Goal: Download file/media

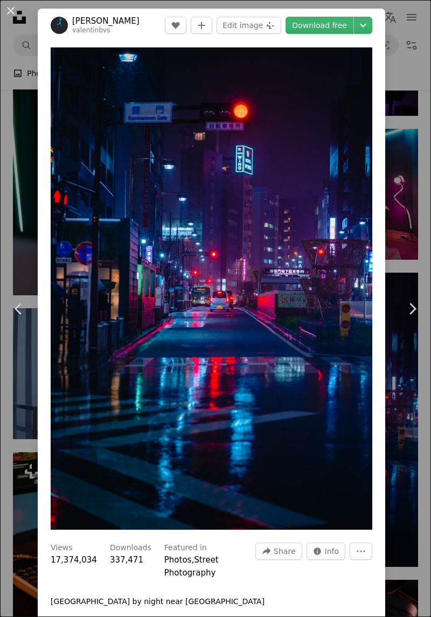
scroll to position [3219, 0]
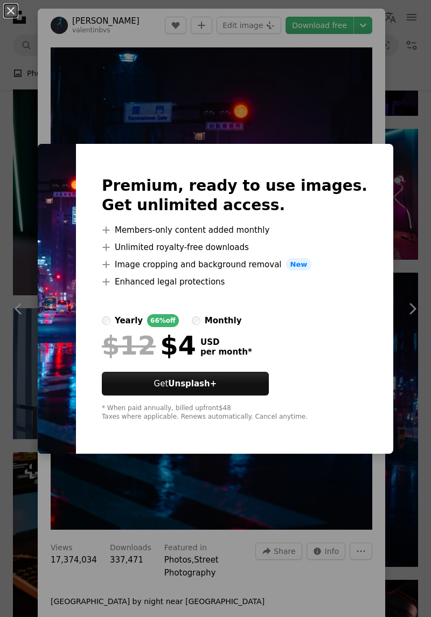
click at [302, 479] on div "An X shape Premium, ready to use images. Get unlimited access. A plus sign Memb…" at bounding box center [215, 308] width 431 height 617
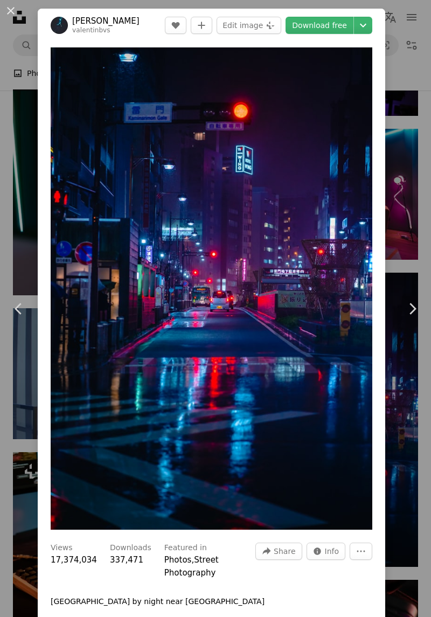
click at [372, 33] on button "Chevron down" at bounding box center [363, 25] width 18 height 17
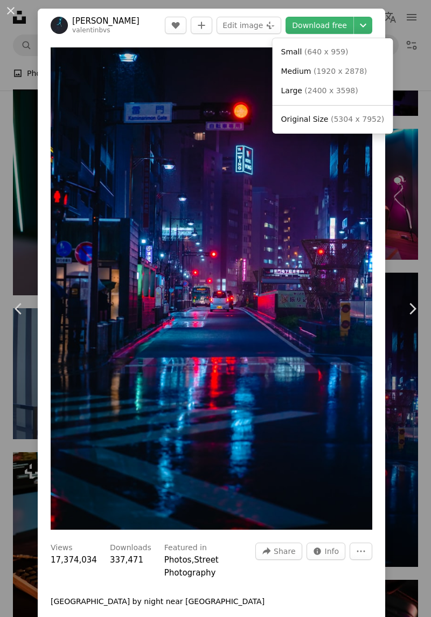
click at [336, 127] on link "Original Size ( 5304 x 7952 )" at bounding box center [333, 119] width 112 height 19
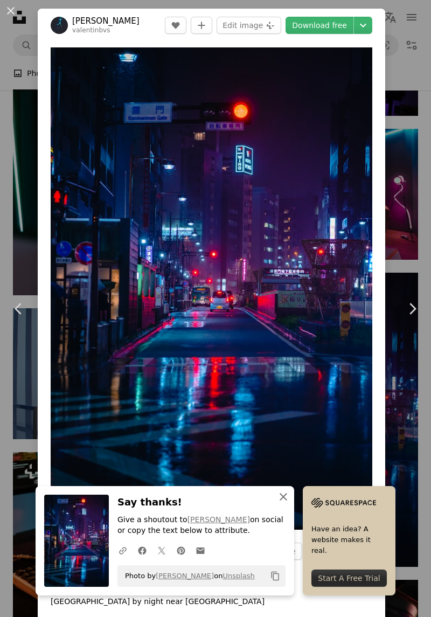
click at [282, 502] on icon "An X shape" at bounding box center [283, 496] width 13 height 13
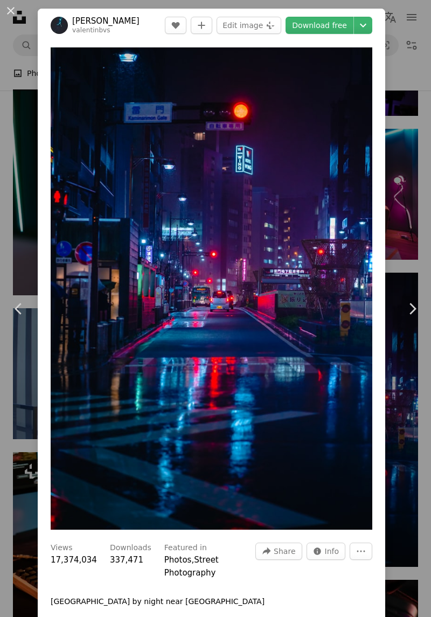
click at [372, 30] on icon "Chevron down" at bounding box center [363, 25] width 17 height 13
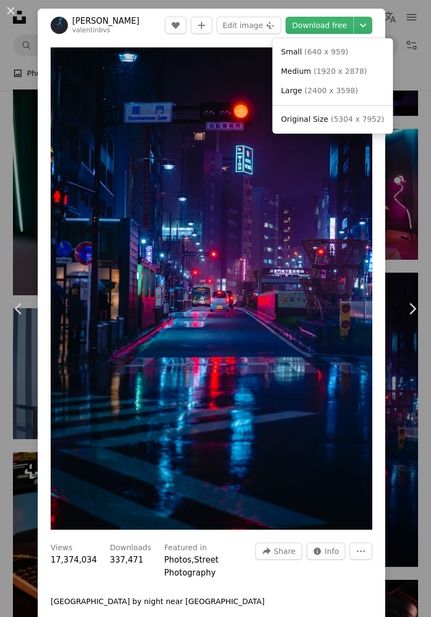
click at [338, 123] on span "( 5304 x 7952 )" at bounding box center [357, 119] width 53 height 9
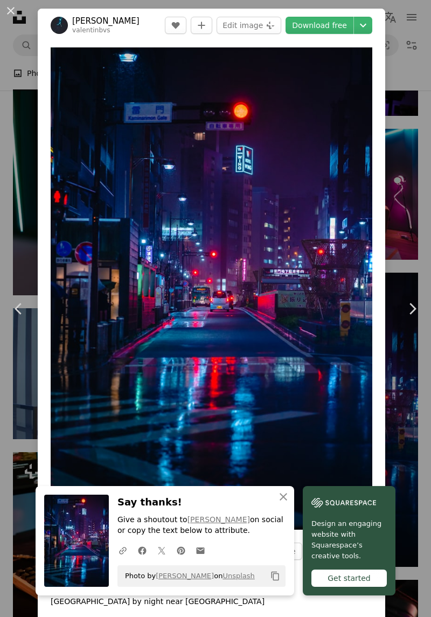
click at [272, 580] on icon "Copy content" at bounding box center [276, 576] width 10 height 10
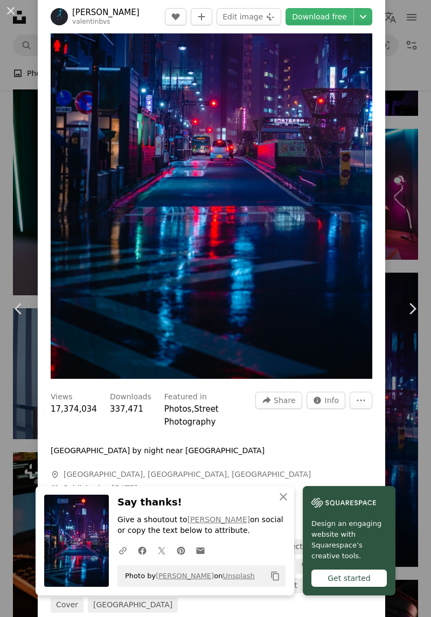
scroll to position [161, 0]
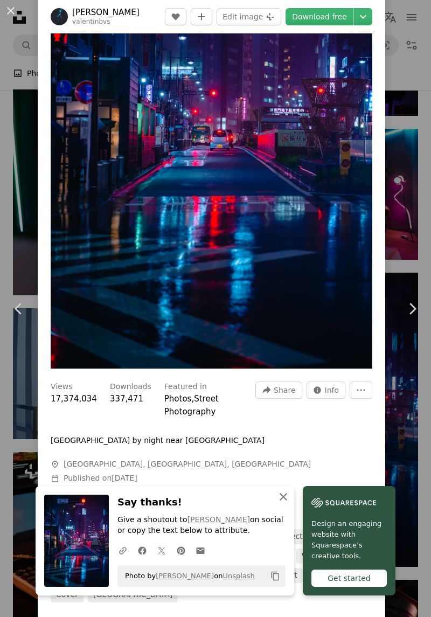
click at [278, 507] on button "An X shape Close" at bounding box center [284, 497] width 22 height 22
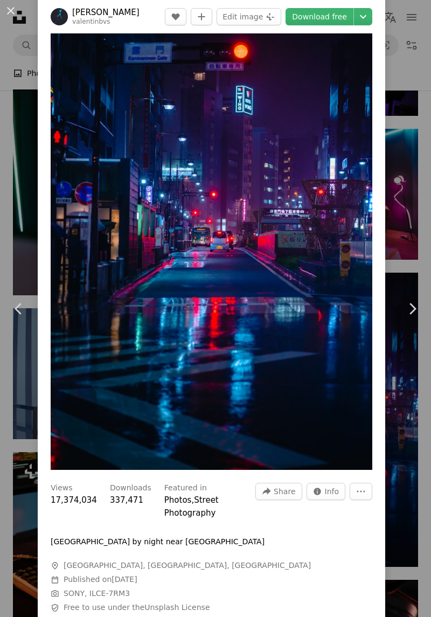
scroll to position [0, 0]
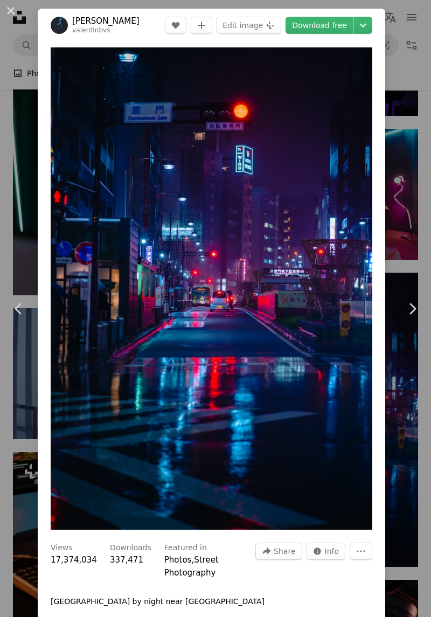
click at [318, 201] on img "Zoom in on this image" at bounding box center [212, 288] width 322 height 482
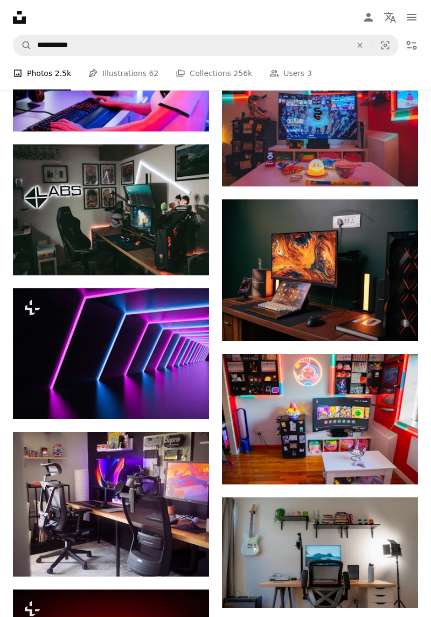
scroll to position [4694, 0]
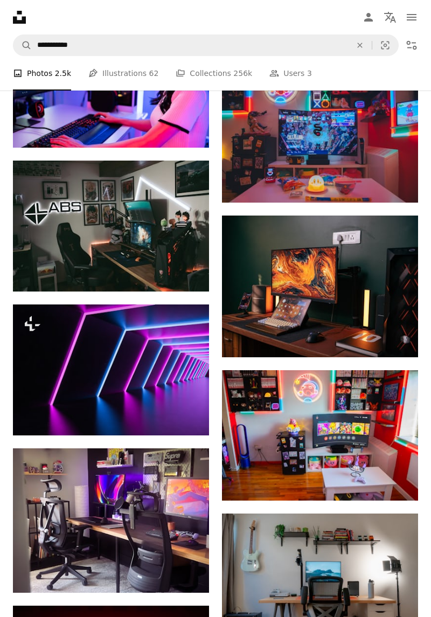
click at [352, 332] on img at bounding box center [320, 287] width 196 height 142
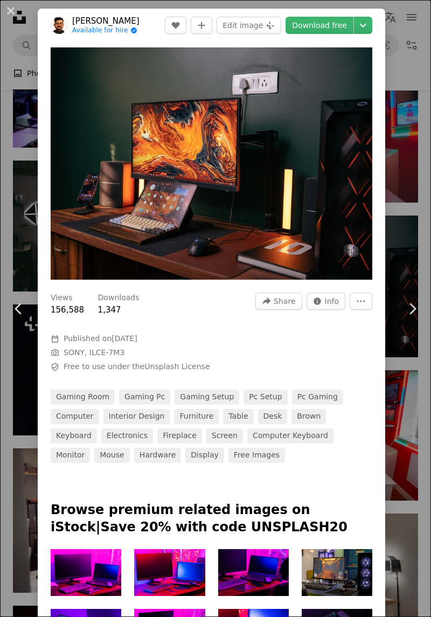
click at [9, 319] on link "Chevron left" at bounding box center [19, 308] width 38 height 103
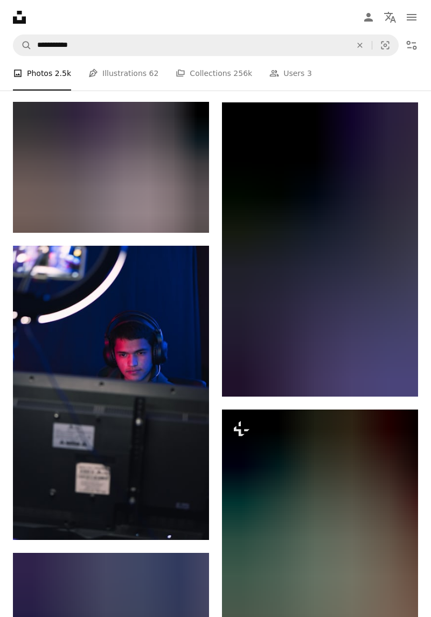
scroll to position [10829, 0]
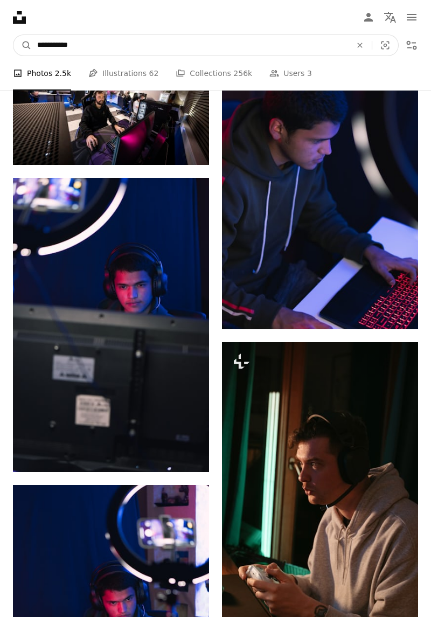
click at [116, 50] on input "**********" at bounding box center [190, 45] width 316 height 20
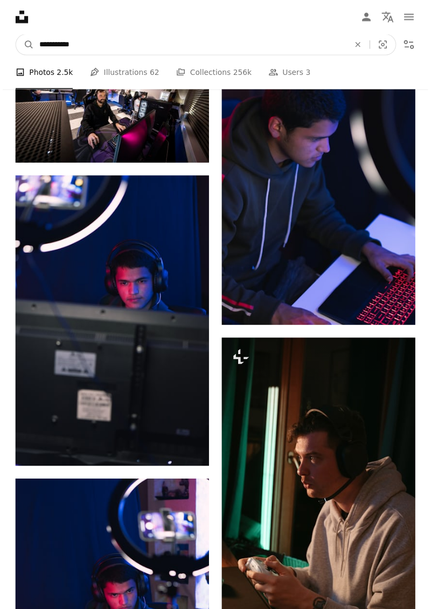
scroll to position [11201, 0]
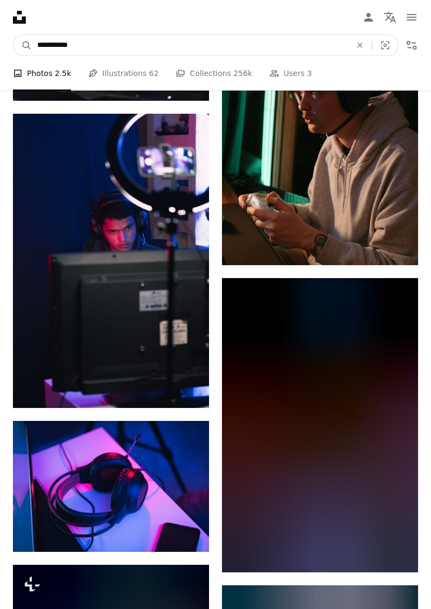
type input "**********"
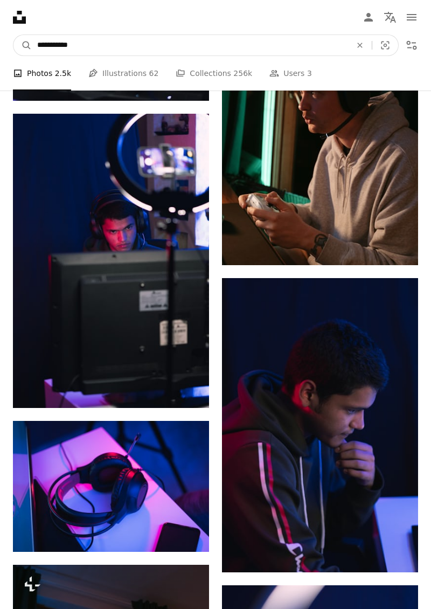
click at [13, 35] on button "A magnifying glass" at bounding box center [22, 45] width 18 height 20
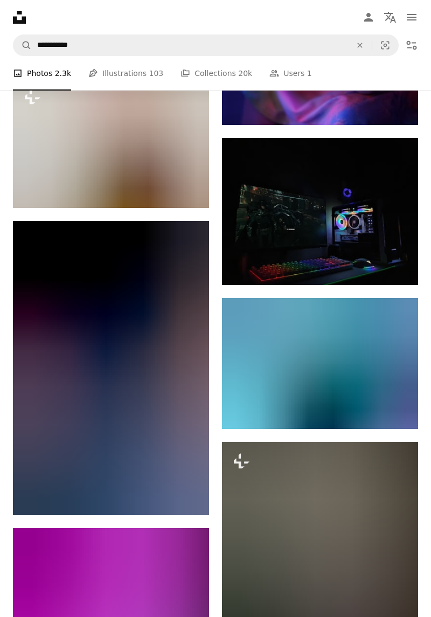
scroll to position [9574, 0]
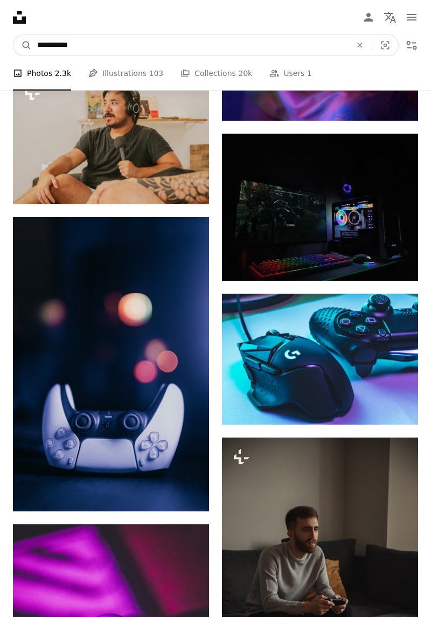
click at [162, 49] on input "**********" at bounding box center [190, 45] width 316 height 20
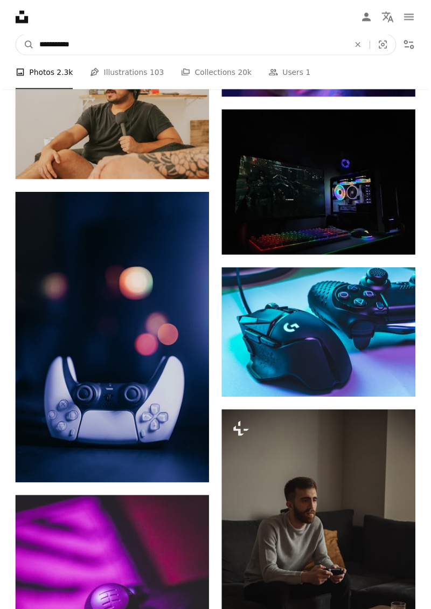
scroll to position [9614, 0]
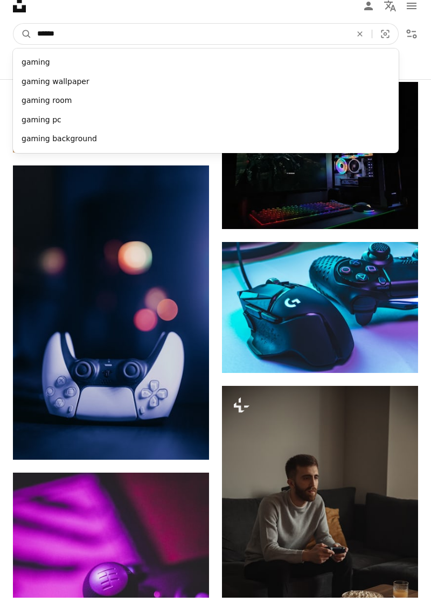
type input "******"
click at [13, 35] on button "A magnifying glass" at bounding box center [22, 45] width 18 height 20
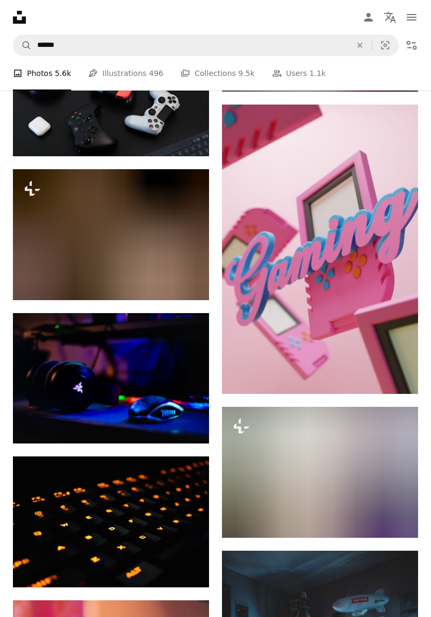
scroll to position [5242, 0]
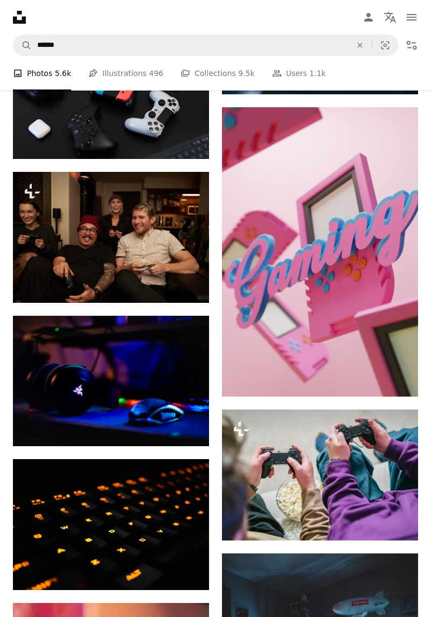
click at [195, 77] on link "A stack of folders Collections 9.5k" at bounding box center [218, 73] width 74 height 34
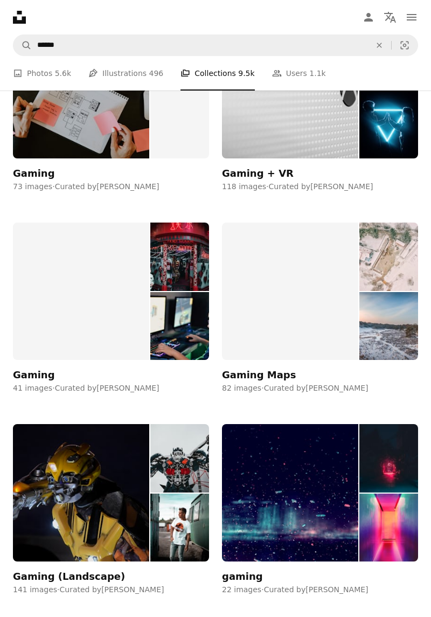
scroll to position [1364, 0]
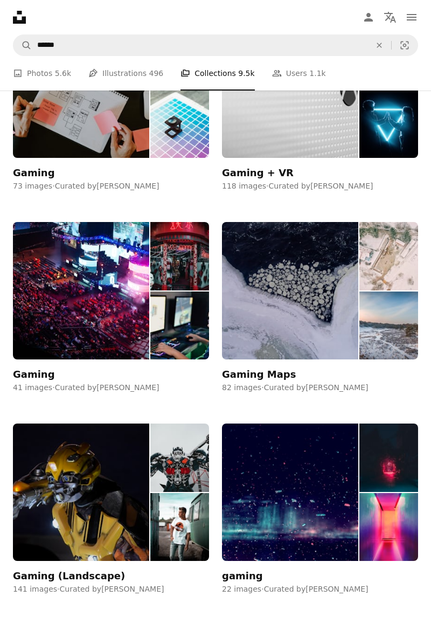
click at [46, 329] on img at bounding box center [81, 290] width 136 height 137
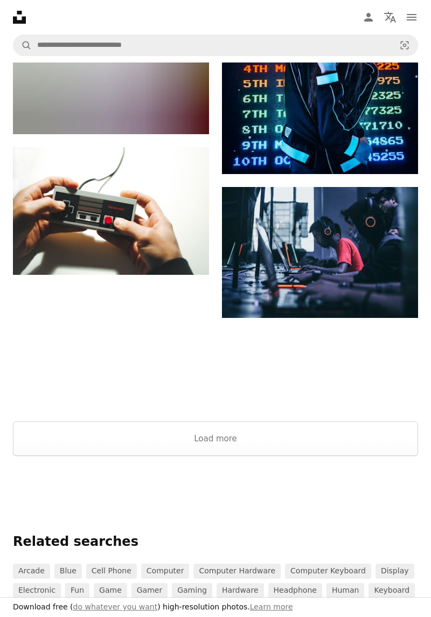
scroll to position [2020, 0]
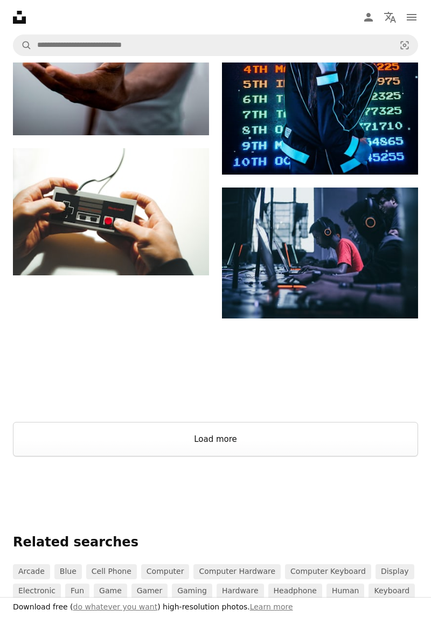
click at [307, 445] on button "Load more" at bounding box center [215, 439] width 405 height 34
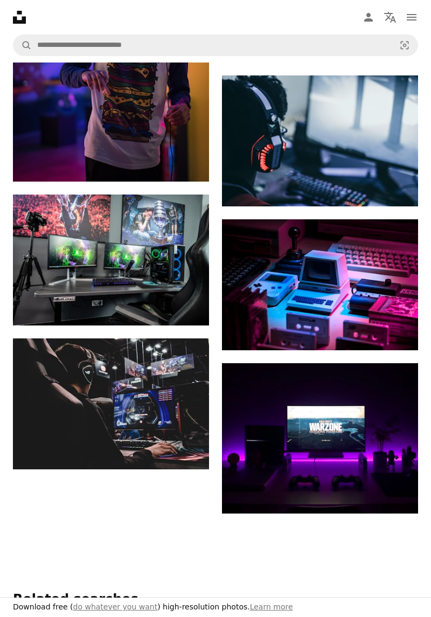
scroll to position [3846, 0]
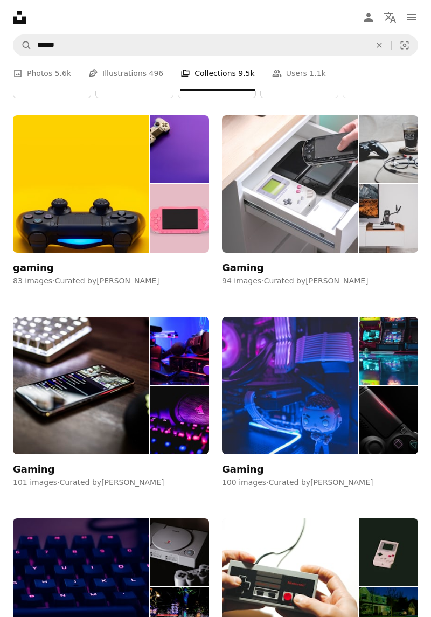
scroll to position [61, 0]
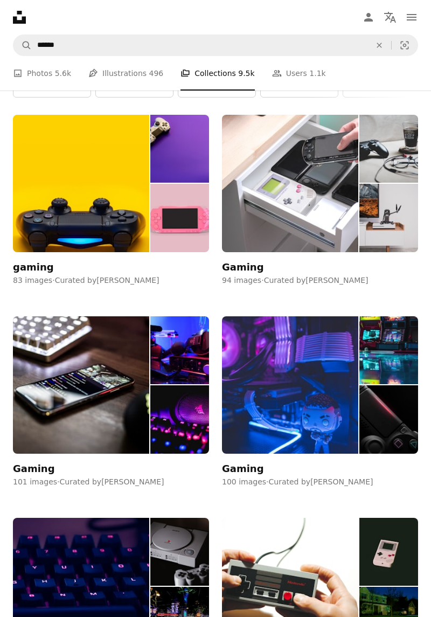
click at [179, 414] on img at bounding box center [179, 419] width 59 height 68
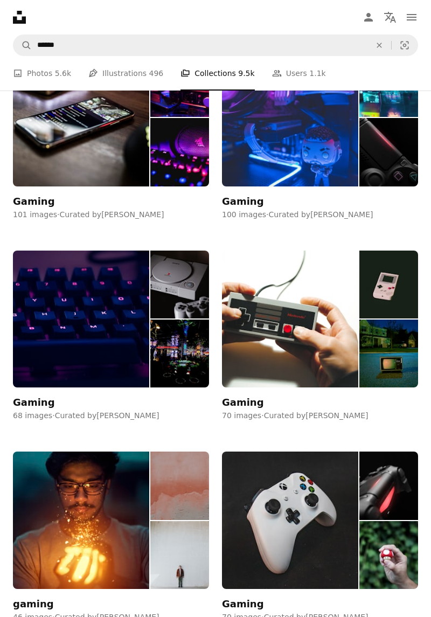
scroll to position [312, 0]
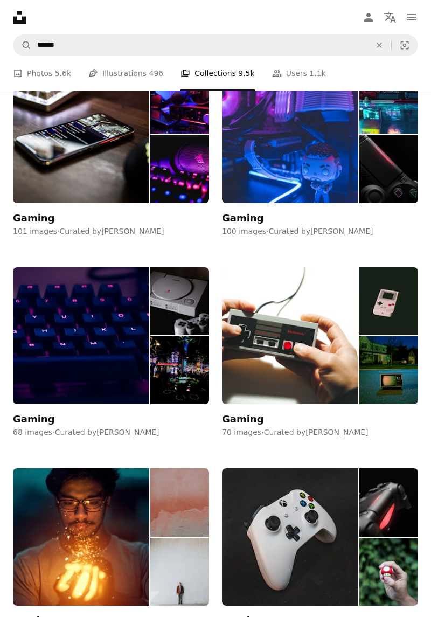
click at [136, 81] on link "Pen Tool Illustrations 496" at bounding box center [125, 73] width 75 height 34
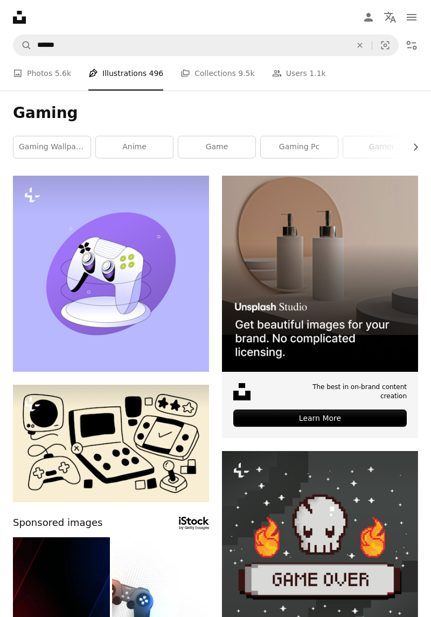
click at [51, 70] on link "A photo Photos 5.6k" at bounding box center [42, 73] width 58 height 34
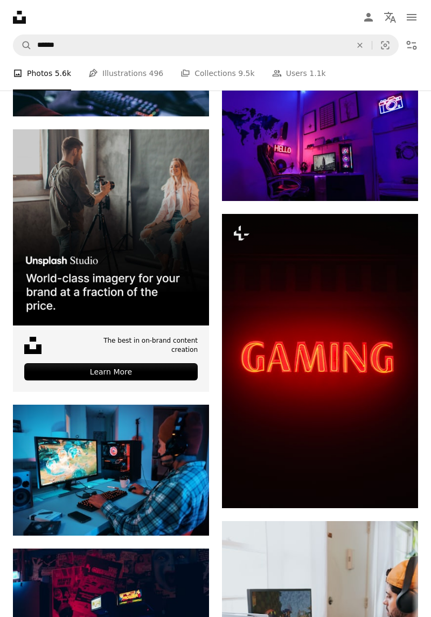
scroll to position [2629, 0]
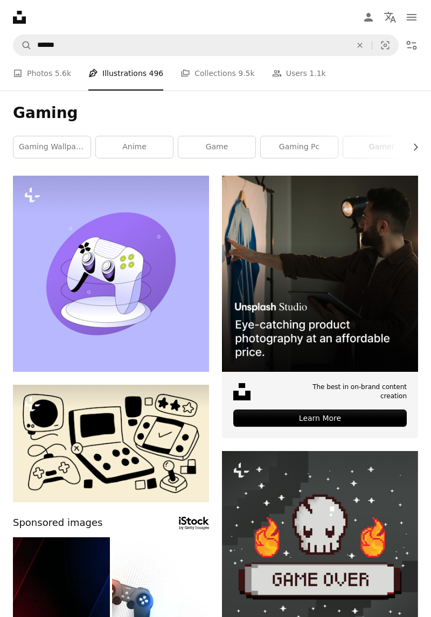
click at [43, 88] on link "A photo Photos 5.6k" at bounding box center [42, 73] width 58 height 34
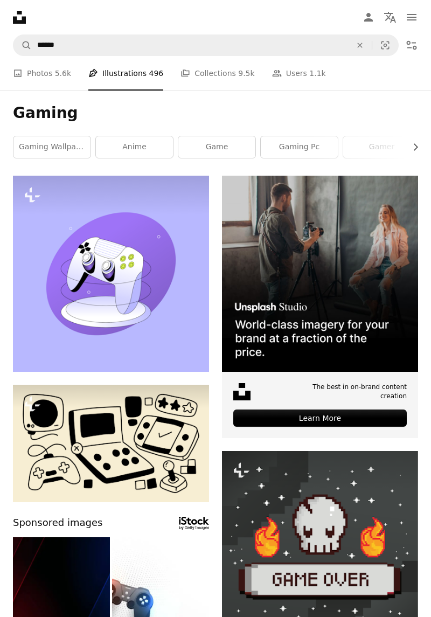
click at [13, 27] on icon "Unsplash logo Unsplash Home" at bounding box center [20, 17] width 22 height 22
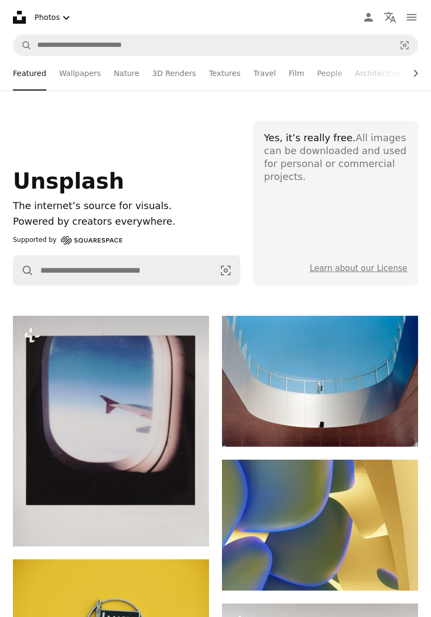
click at [253, 80] on link "Travel" at bounding box center [264, 73] width 23 height 34
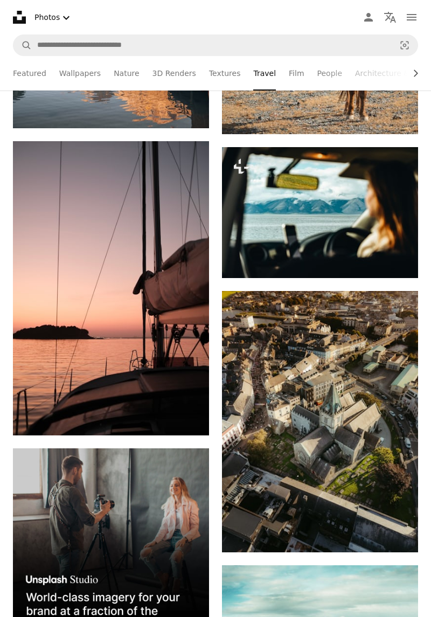
scroll to position [3154, 0]
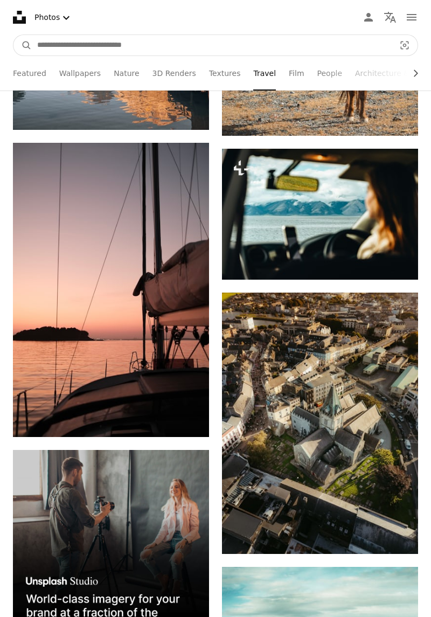
click at [185, 47] on input "Find visuals sitewide" at bounding box center [212, 45] width 360 height 20
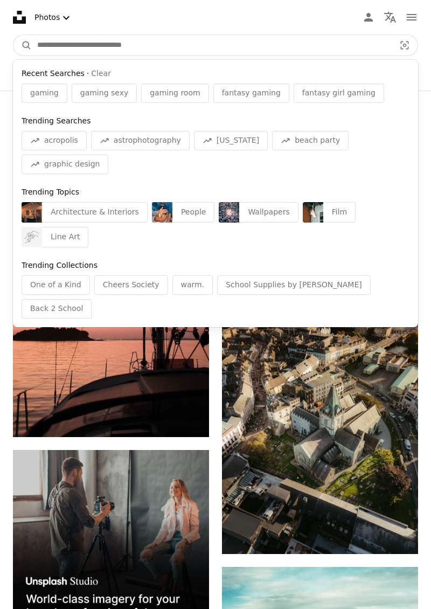
click at [97, 75] on button "Clear" at bounding box center [101, 73] width 20 height 11
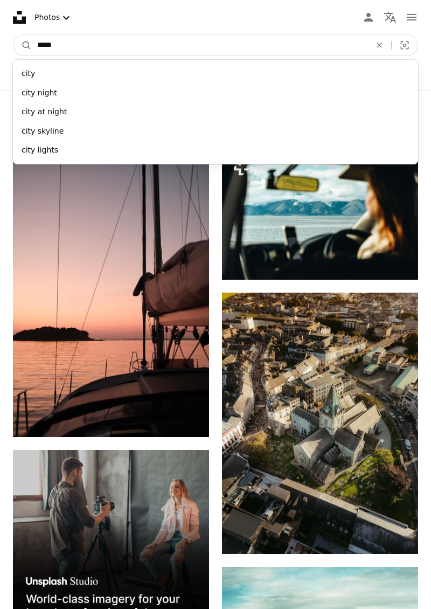
type input "****"
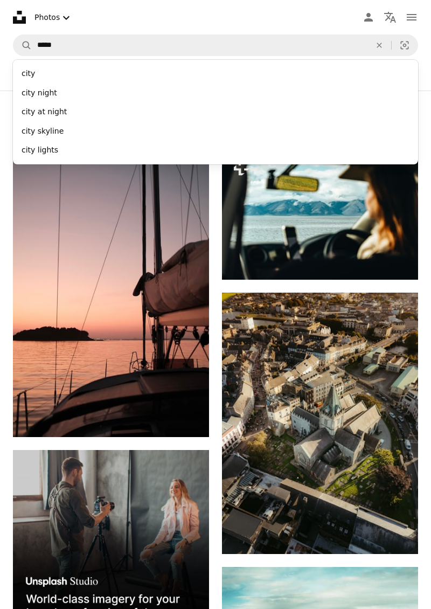
click at [61, 118] on div "city at night" at bounding box center [215, 111] width 405 height 19
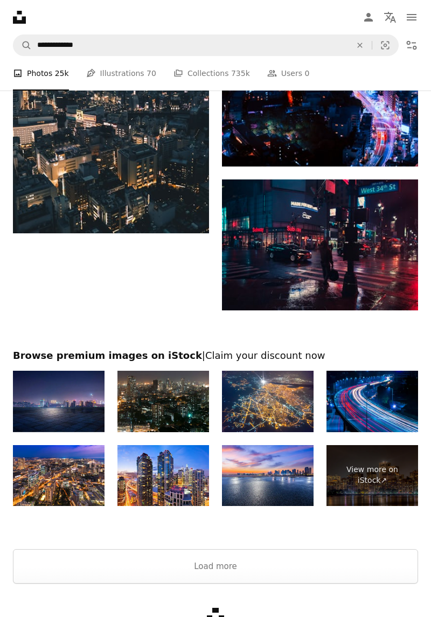
scroll to position [2096, 0]
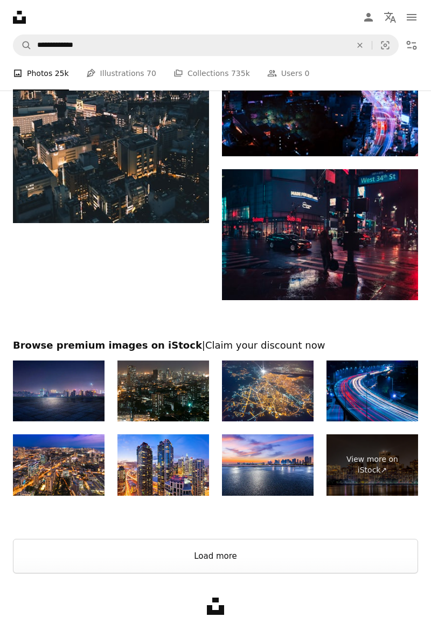
click at [302, 570] on button "Load more" at bounding box center [215, 556] width 405 height 34
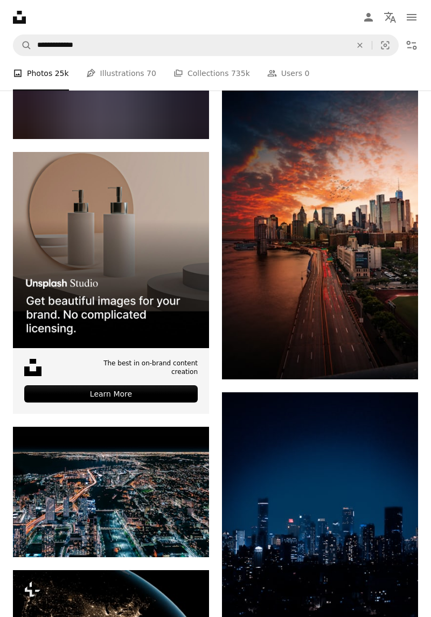
scroll to position [2319, 0]
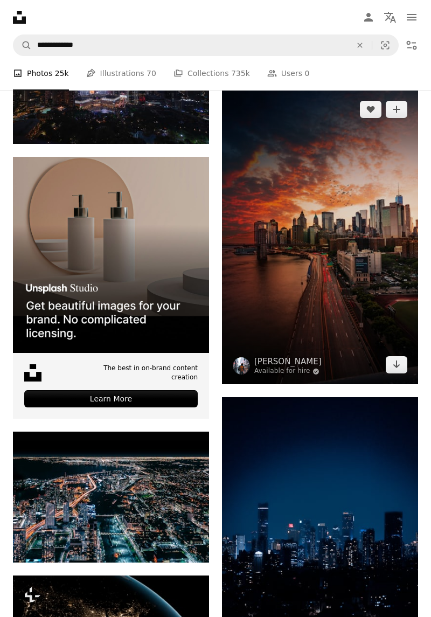
click at [349, 324] on img at bounding box center [320, 237] width 196 height 294
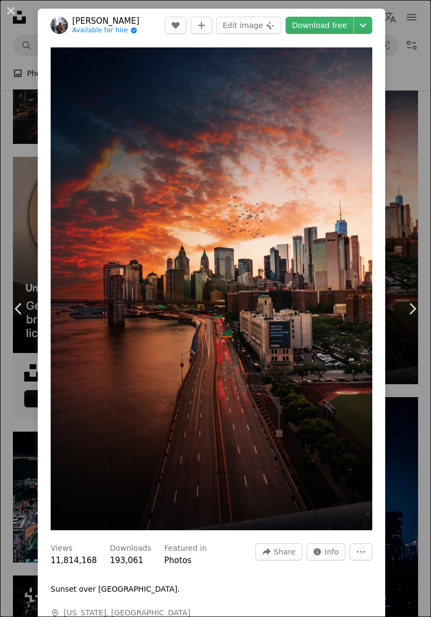
click at [286, 423] on img "Zoom in on this image" at bounding box center [212, 288] width 322 height 483
